Goal: Navigation & Orientation: Find specific page/section

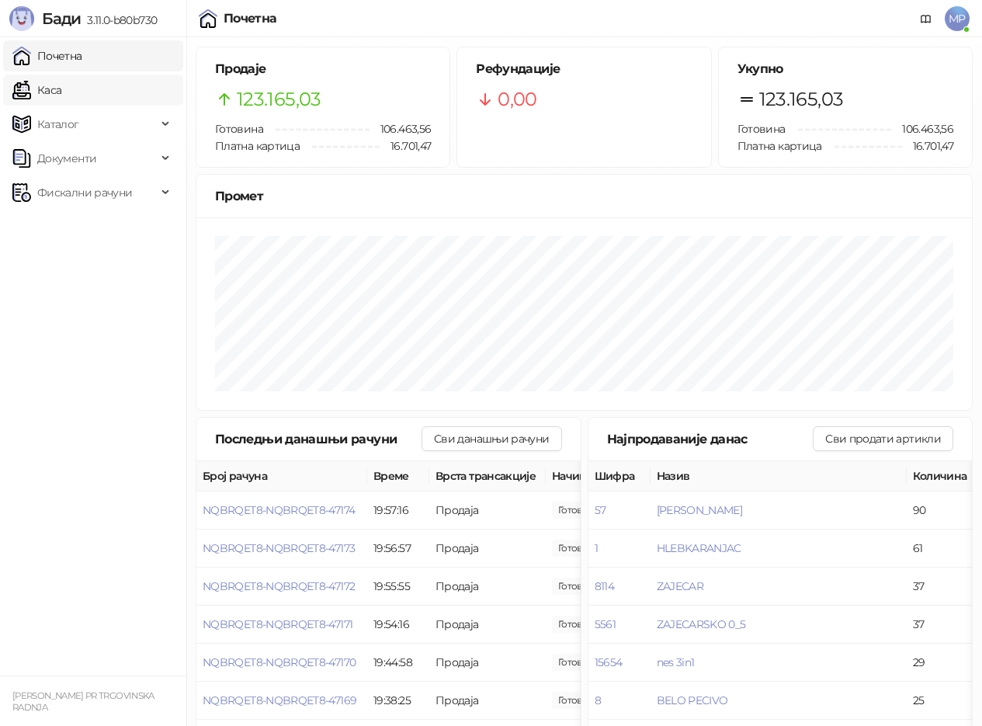
click at [49, 87] on link "Каса" at bounding box center [36, 90] width 49 height 31
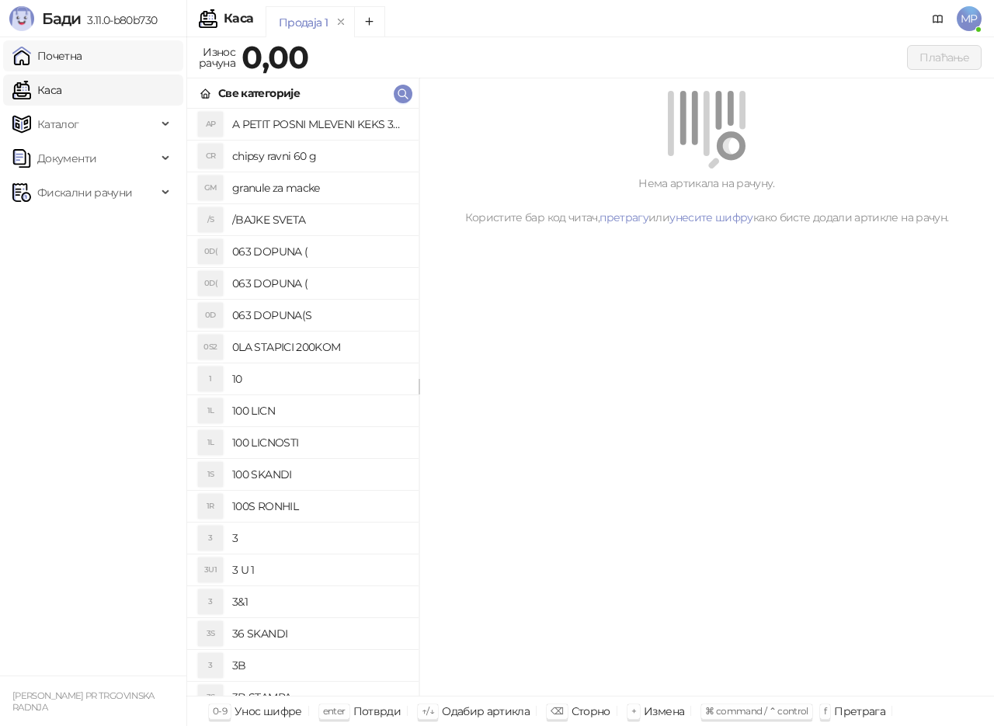
click at [59, 58] on link "Почетна" at bounding box center [47, 55] width 70 height 31
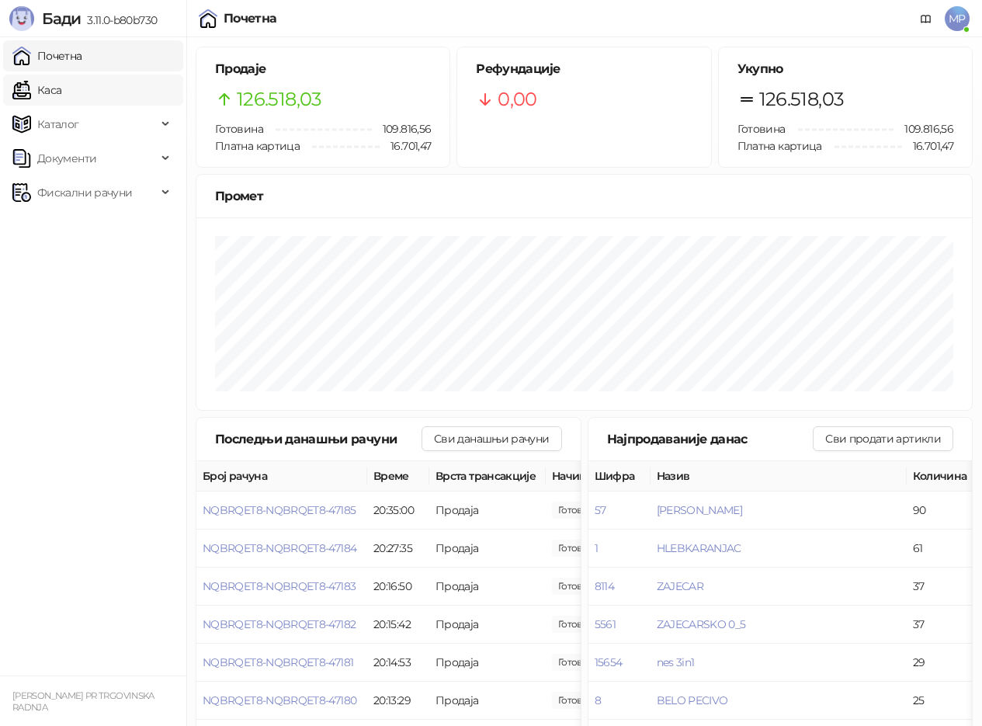
click at [57, 87] on link "Каса" at bounding box center [36, 90] width 49 height 31
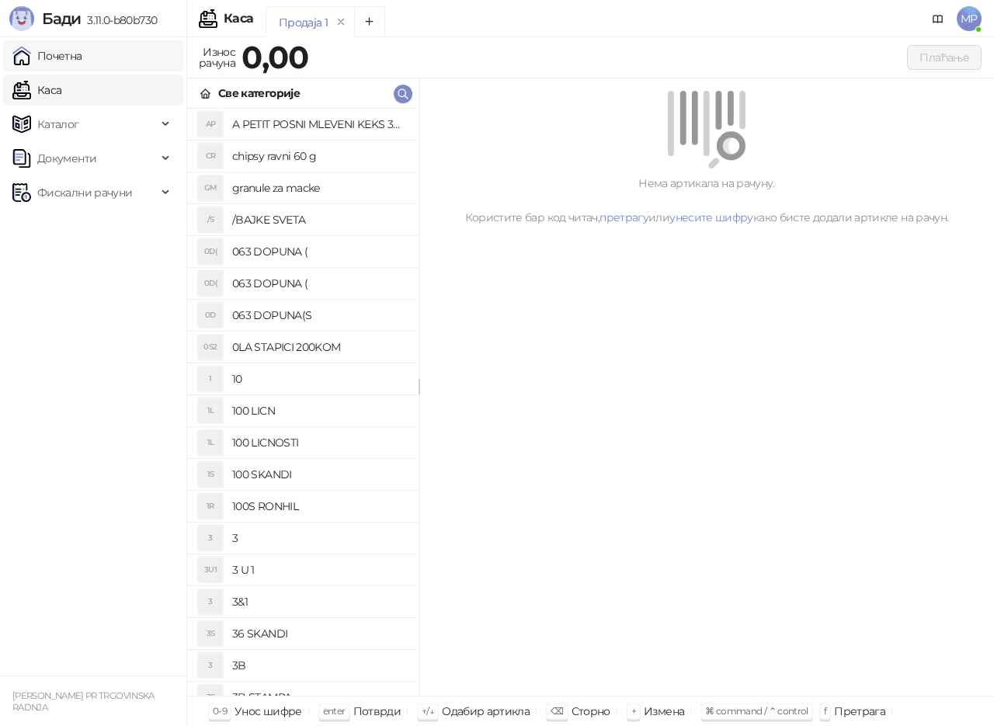
click at [64, 52] on link "Почетна" at bounding box center [47, 55] width 70 height 31
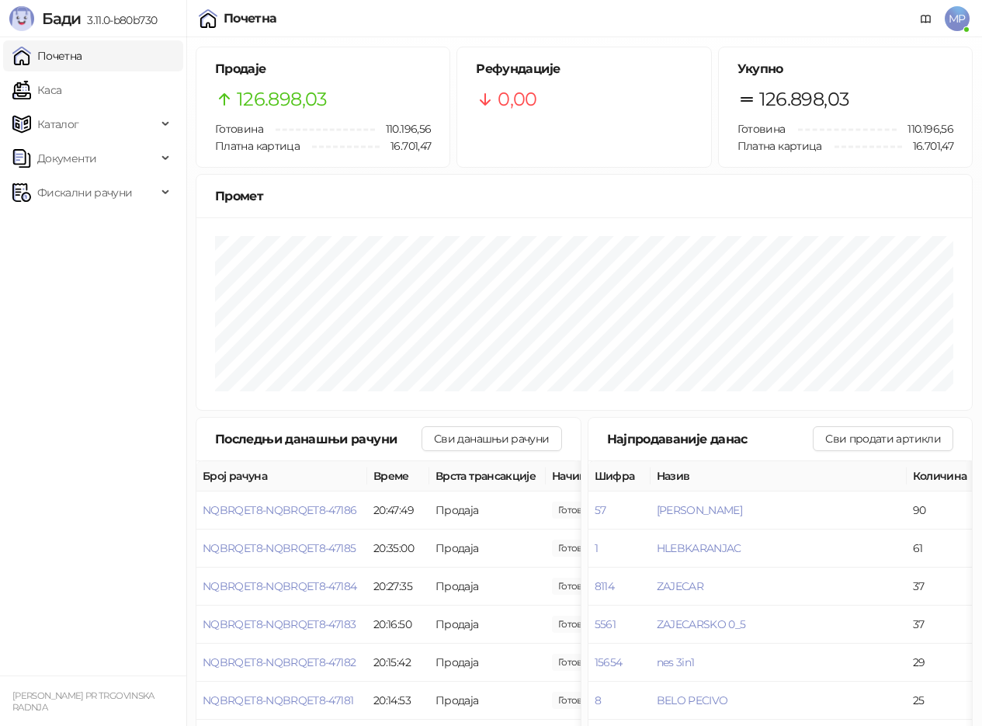
click at [69, 54] on link "Почетна" at bounding box center [47, 55] width 70 height 31
click at [51, 88] on link "Каса" at bounding box center [36, 90] width 49 height 31
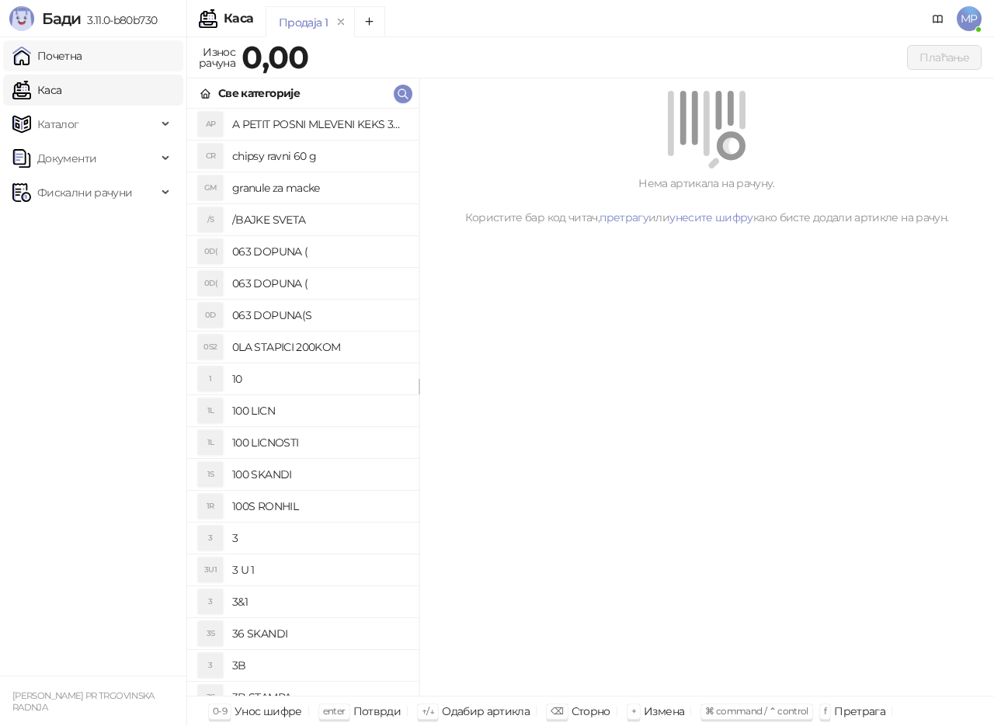
drag, startPoint x: 73, startPoint y: 54, endPoint x: 78, endPoint y: 63, distance: 10.4
click at [73, 54] on link "Почетна" at bounding box center [47, 55] width 70 height 31
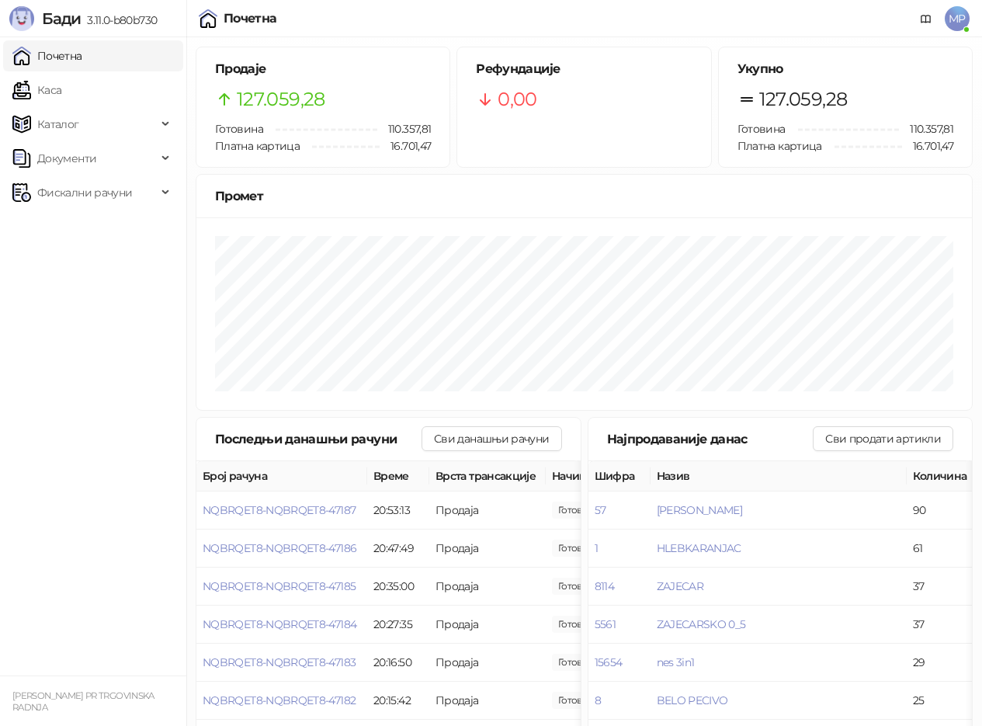
drag, startPoint x: 56, startPoint y: 90, endPoint x: 64, endPoint y: 50, distance: 40.3
click at [56, 88] on link "Каса" at bounding box center [36, 90] width 49 height 31
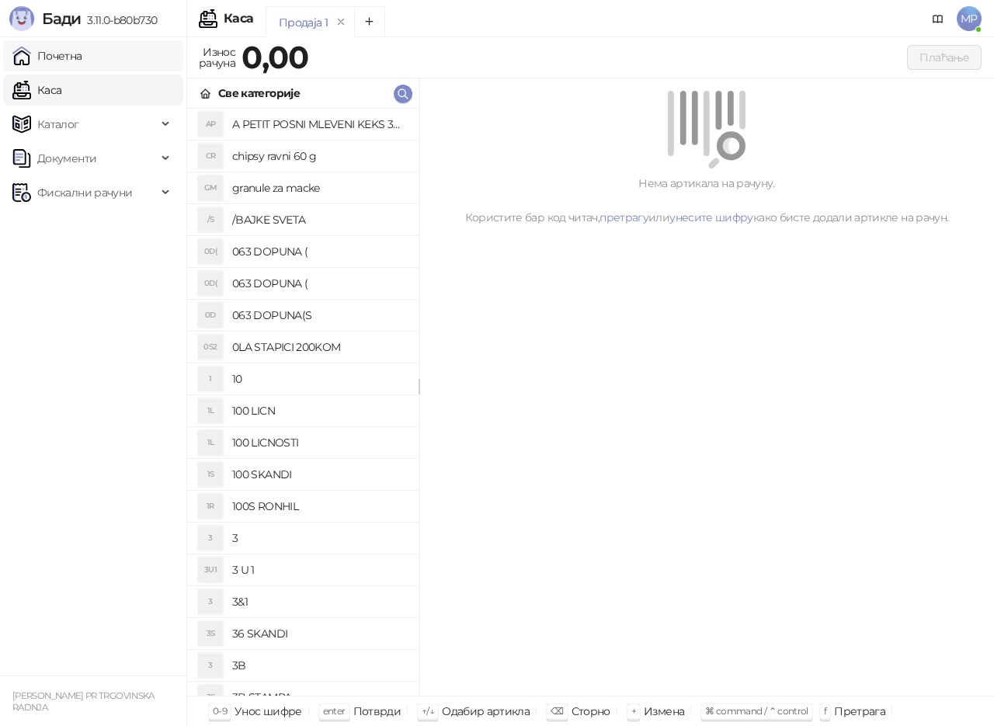
click at [66, 54] on link "Почетна" at bounding box center [47, 55] width 70 height 31
